Goal: Task Accomplishment & Management: Use online tool/utility

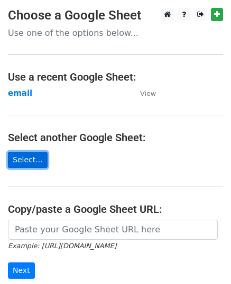
click at [17, 162] on link "Select..." at bounding box center [28, 160] width 40 height 16
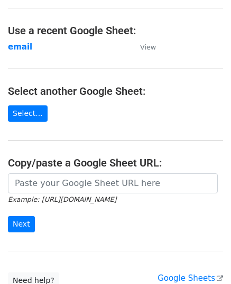
scroll to position [133, 0]
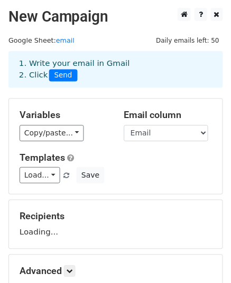
scroll to position [123, 0]
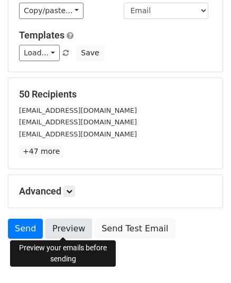
click at [76, 227] on link "Preview" at bounding box center [68, 229] width 46 height 20
click at [72, 223] on link "Preview" at bounding box center [68, 229] width 46 height 20
click at [65, 227] on link "Preview" at bounding box center [68, 229] width 46 height 20
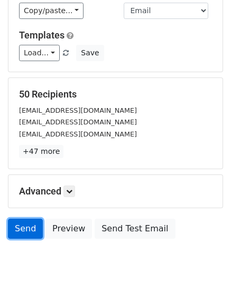
click at [24, 219] on link "Send" at bounding box center [25, 229] width 35 height 20
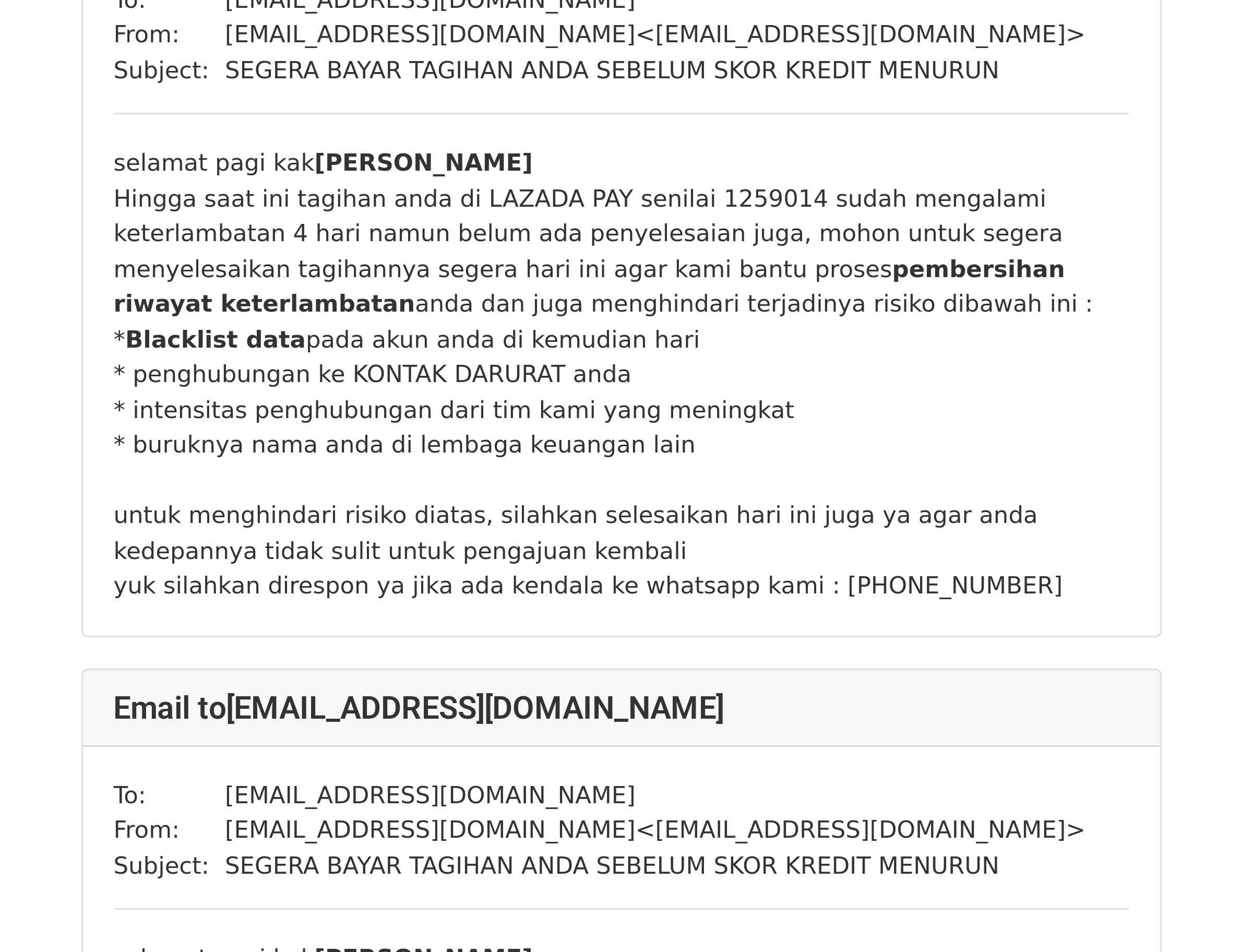
scroll to position [1514, 0]
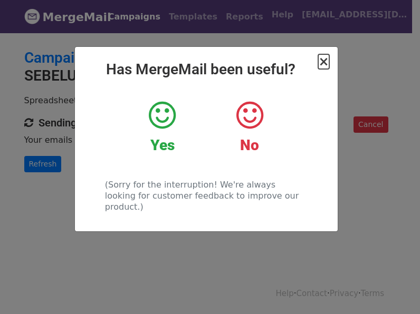
click at [325, 64] on span "×" at bounding box center [323, 61] width 11 height 15
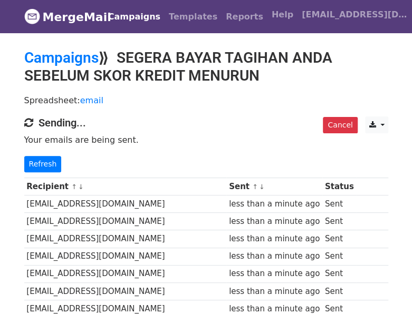
click at [271, 295] on td "less than a minute ago" at bounding box center [274, 291] width 96 height 17
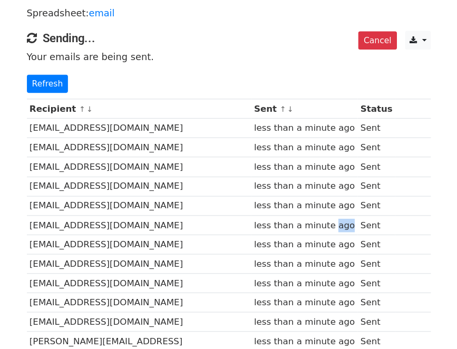
scroll to position [106, 0]
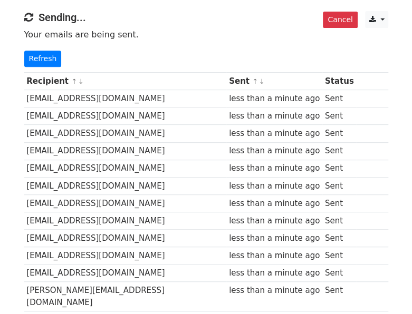
click at [384, 181] on td at bounding box center [372, 185] width 32 height 17
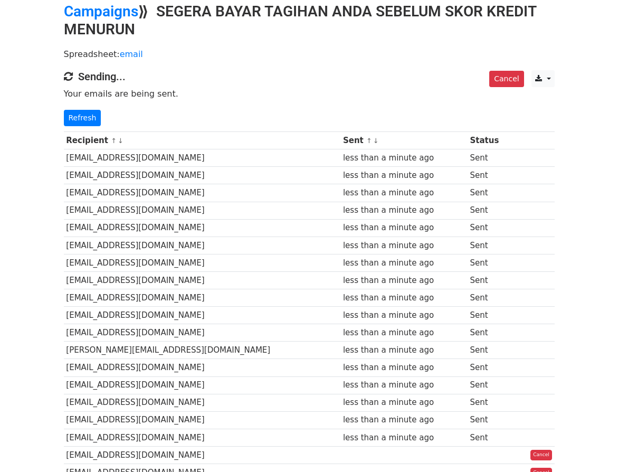
scroll to position [0, 0]
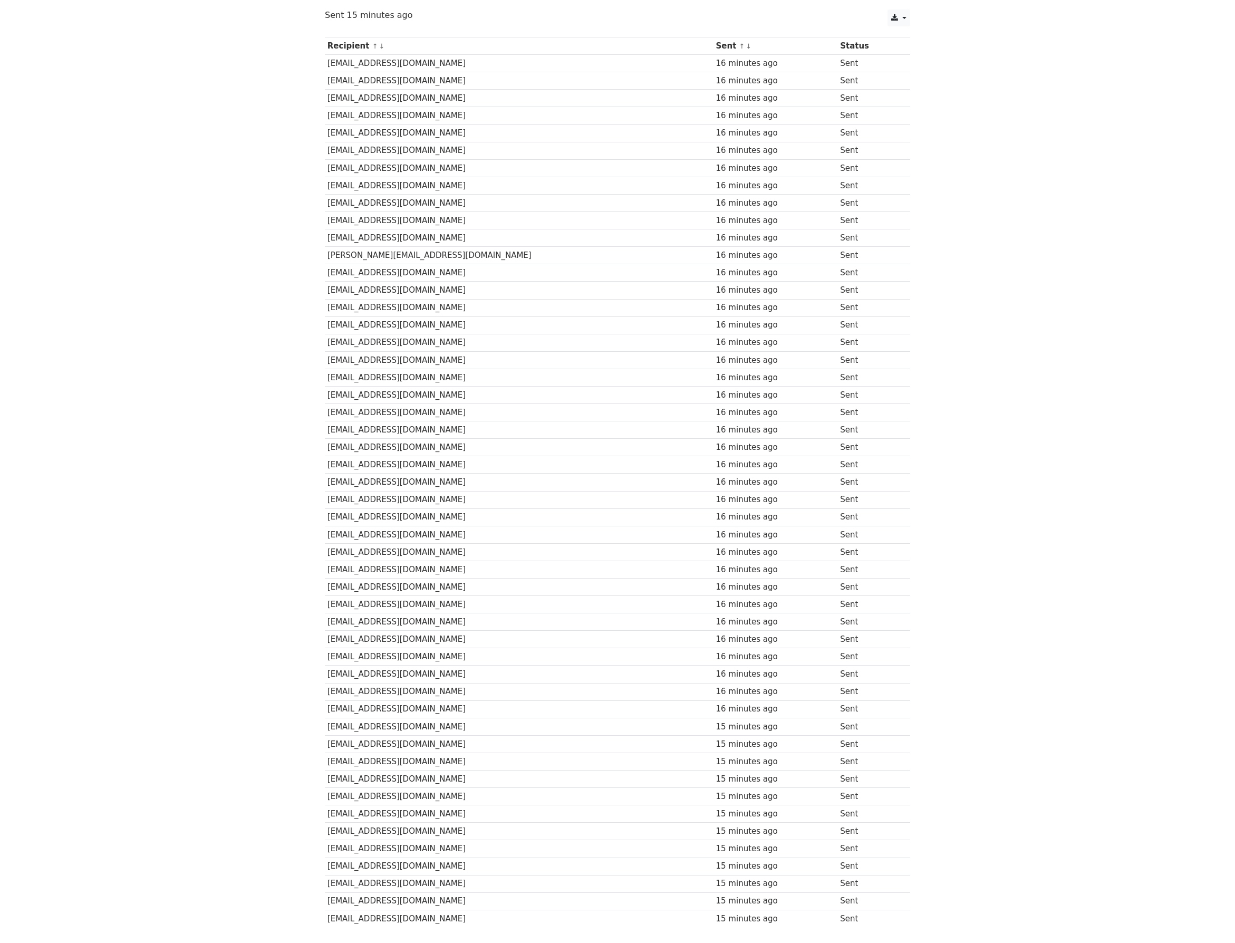
scroll to position [118, 0]
